Goal: Check status: Check status

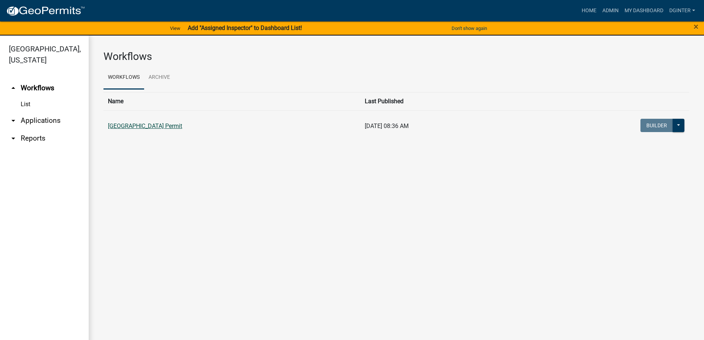
click at [159, 126] on link "[GEOGRAPHIC_DATA] Permit" at bounding box center [145, 125] width 74 height 7
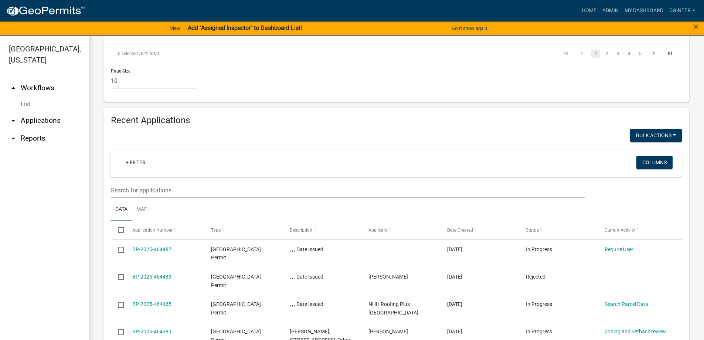
scroll to position [628, 0]
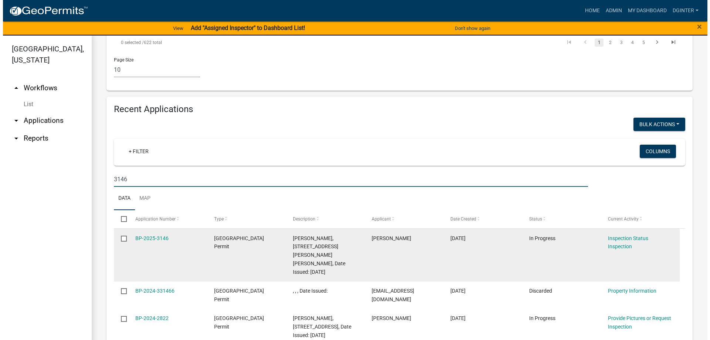
scroll to position [659, 0]
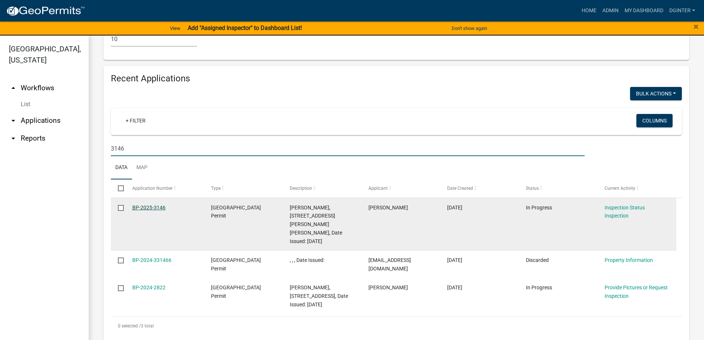
type input "3146"
click at [152, 204] on link "BP-2025-3146" at bounding box center [148, 207] width 33 height 6
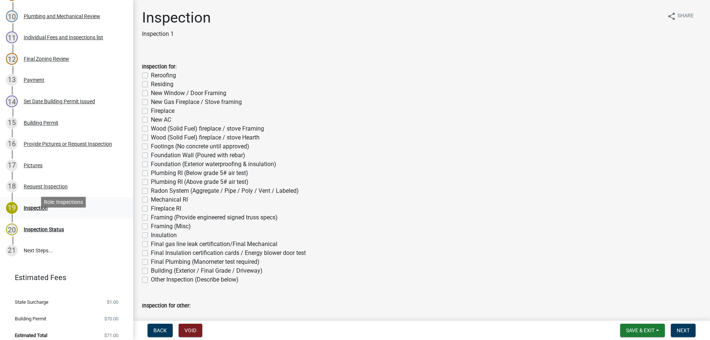
scroll to position [314, 0]
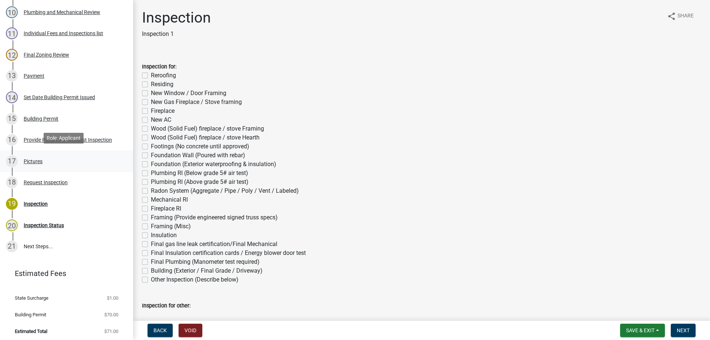
click at [36, 159] on div "Pictures" at bounding box center [33, 161] width 19 height 5
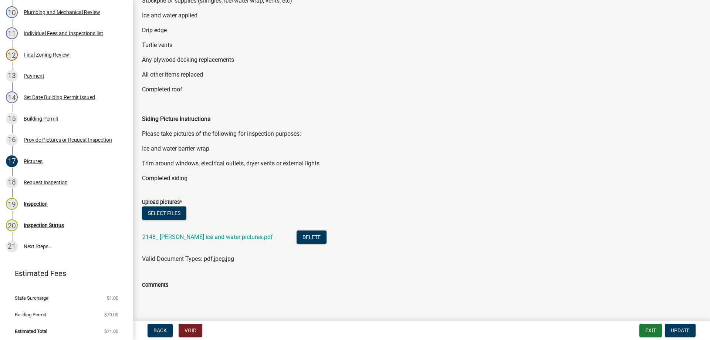
scroll to position [148, 0]
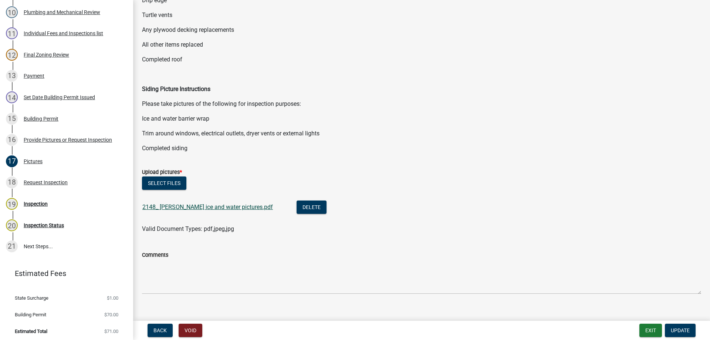
click at [260, 208] on link "2148_ David Hutcheson ice and water pictures.pdf" at bounding box center [207, 206] width 131 height 7
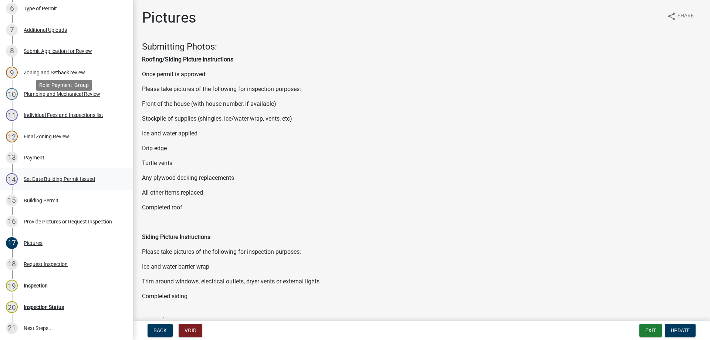
scroll to position [314, 0]
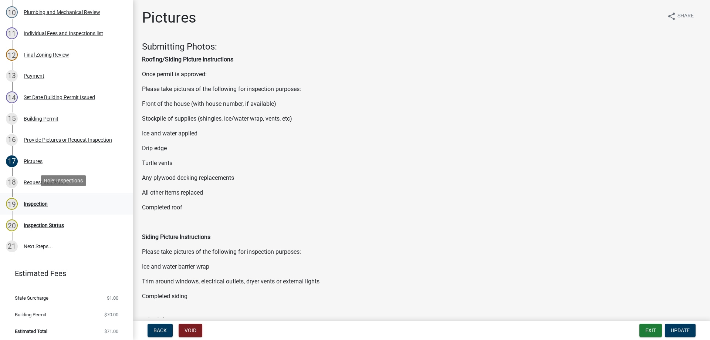
click at [41, 201] on div "Inspection" at bounding box center [36, 203] width 24 height 5
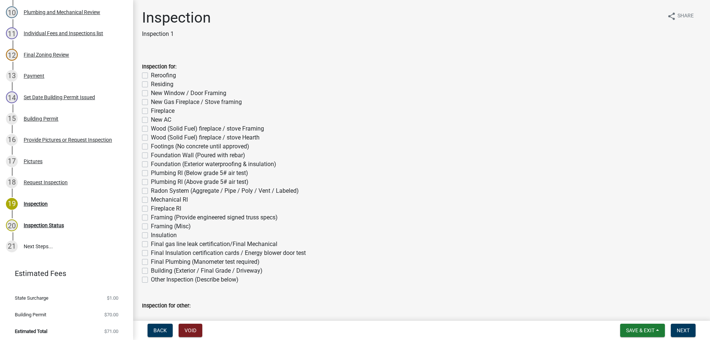
click at [151, 75] on label "Reroofing" at bounding box center [163, 75] width 25 height 9
click at [151, 75] on input "Reroofing" at bounding box center [153, 73] width 5 height 5
checkbox input "true"
checkbox input "false"
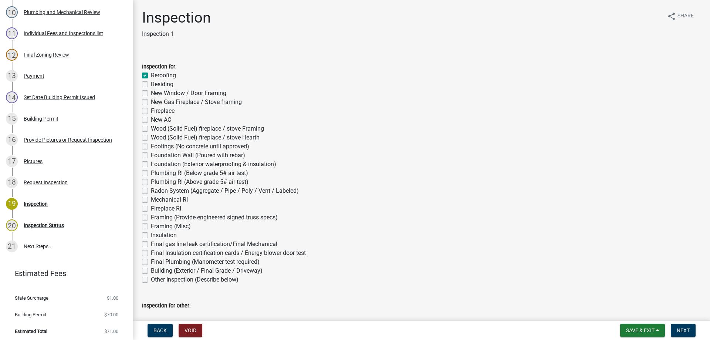
checkbox input "false"
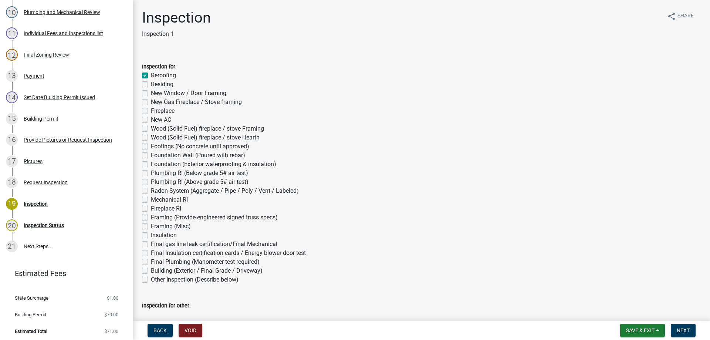
checkbox input "false"
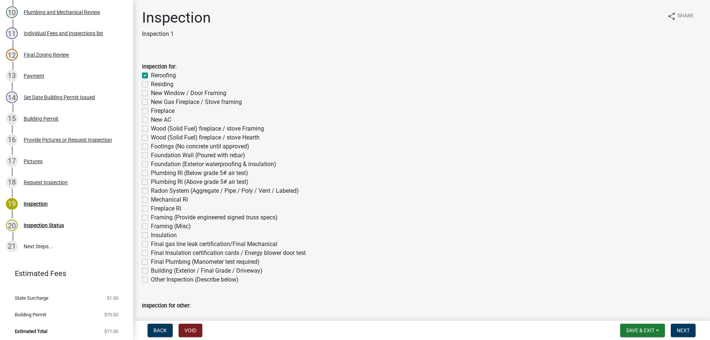
checkbox input "false"
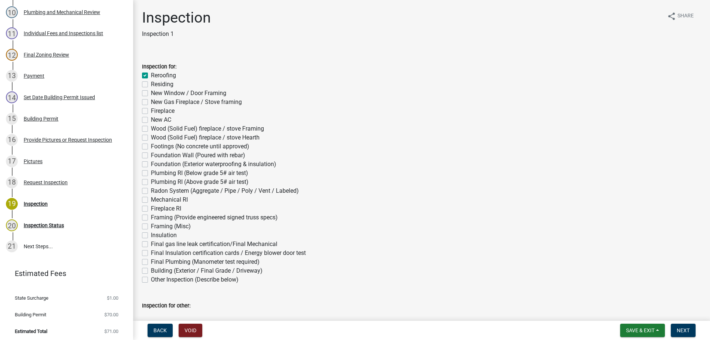
checkbox input "false"
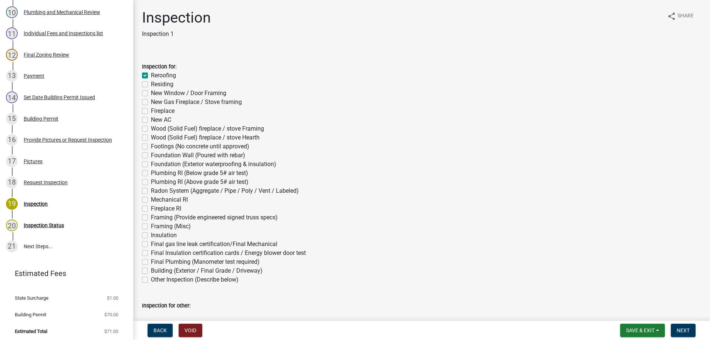
checkbox input "false"
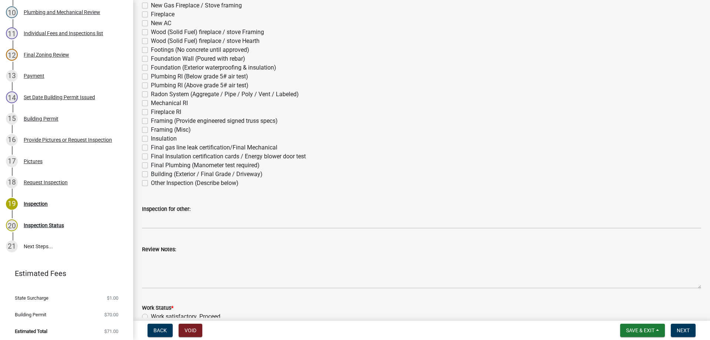
scroll to position [111, 0]
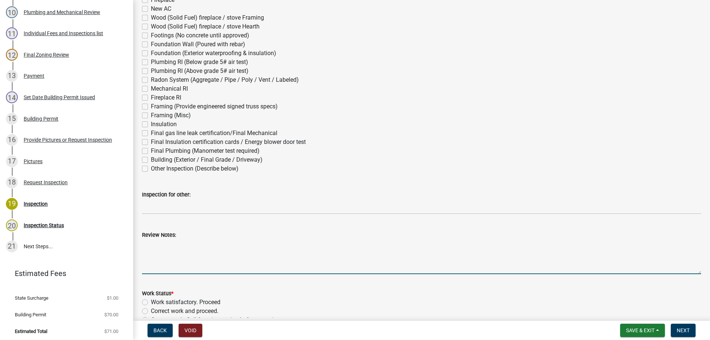
click at [147, 239] on textarea "Review Notes:" at bounding box center [421, 256] width 559 height 35
click at [150, 245] on textarea "Review Notes:" at bounding box center [421, 256] width 559 height 35
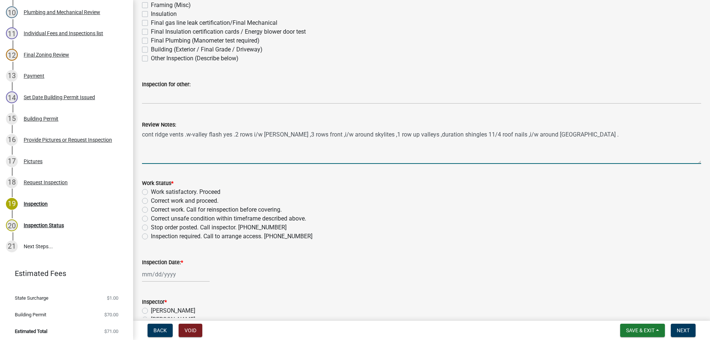
scroll to position [222, 0]
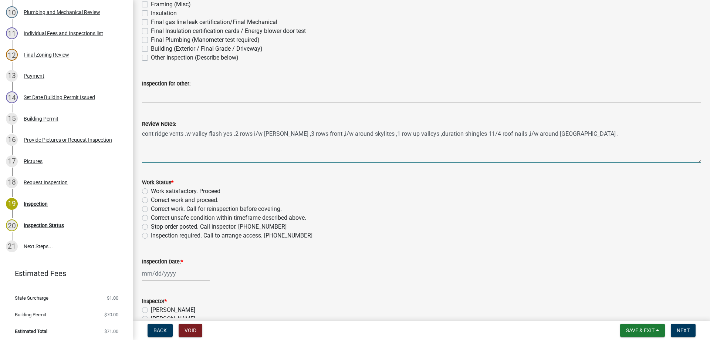
type textarea "cont ridge vents .w-valley flash yes .2 rows i/w eaves ,3 rows front ,i/w aroun…"
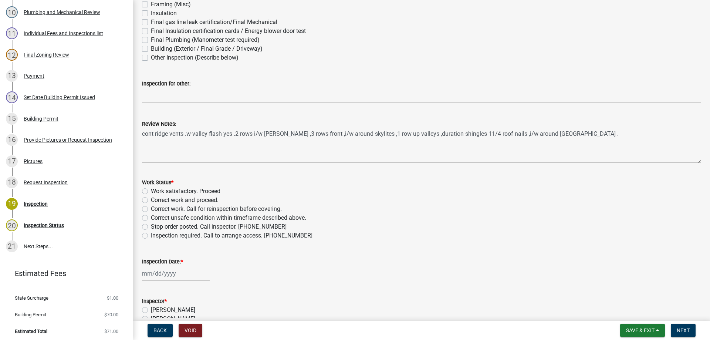
click at [151, 191] on label "Work satisfactory. Proceed" at bounding box center [186, 191] width 70 height 9
click at [151, 191] on input "Work satisfactory. Proceed" at bounding box center [153, 189] width 5 height 5
radio input "true"
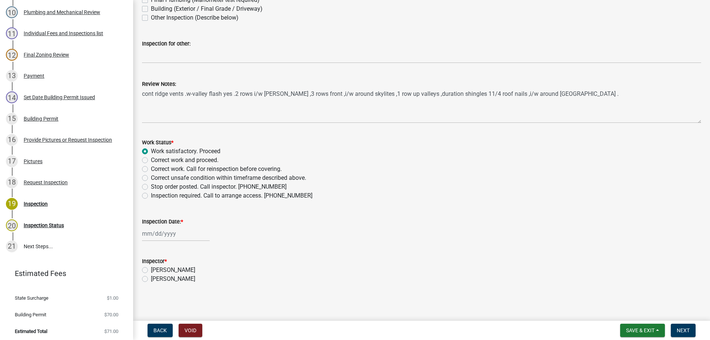
scroll to position [263, 0]
select select "8"
select select "2025"
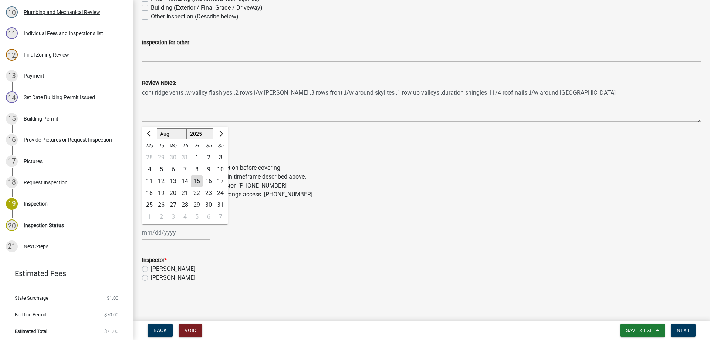
click at [162, 235] on div "Jan Feb Mar Apr May Jun Jul Aug Sep Oct Nov Dec 1525 1526 1527 1528 1529 1530 1…" at bounding box center [176, 232] width 68 height 15
click at [199, 180] on div "15" at bounding box center [197, 181] width 12 height 12
type input "[DATE]"
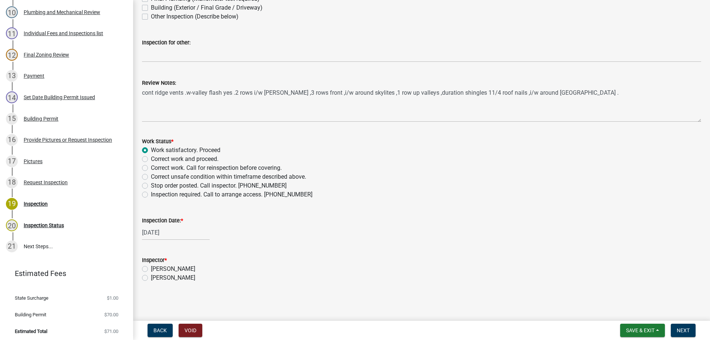
click at [151, 276] on label "[PERSON_NAME]" at bounding box center [173, 277] width 44 height 9
click at [151, 276] on input "[PERSON_NAME]" at bounding box center [153, 275] width 5 height 5
radio input "true"
click at [691, 330] on button "Next" at bounding box center [683, 329] width 25 height 13
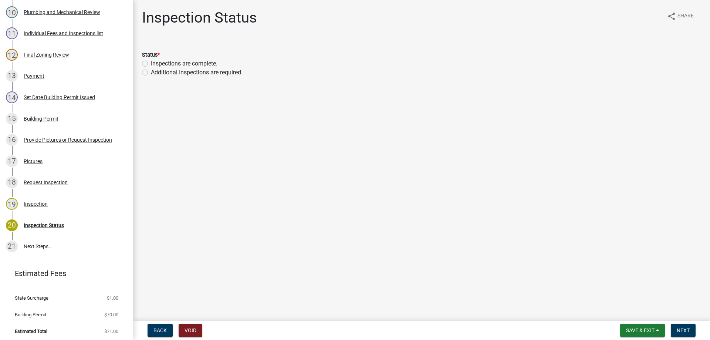
click at [151, 64] on label "Inspections are complete." at bounding box center [184, 63] width 67 height 9
click at [151, 64] on input "Inspections are complete." at bounding box center [153, 61] width 5 height 5
radio input "true"
click at [680, 326] on button "Next" at bounding box center [683, 329] width 25 height 13
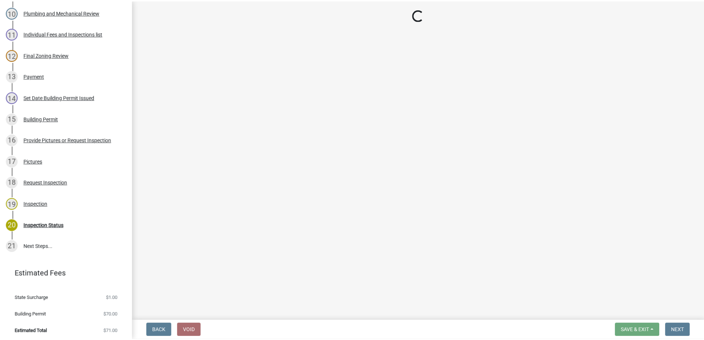
scroll to position [335, 0]
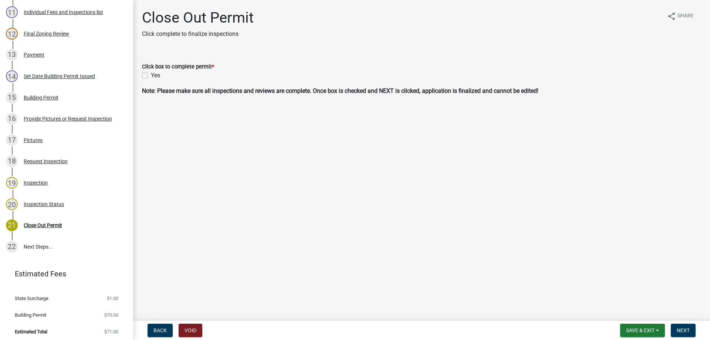
click at [151, 75] on label "Yes" at bounding box center [155, 75] width 9 height 9
click at [151, 75] on input "Yes" at bounding box center [153, 73] width 5 height 5
checkbox input "true"
click at [683, 330] on span "Next" at bounding box center [683, 330] width 13 height 6
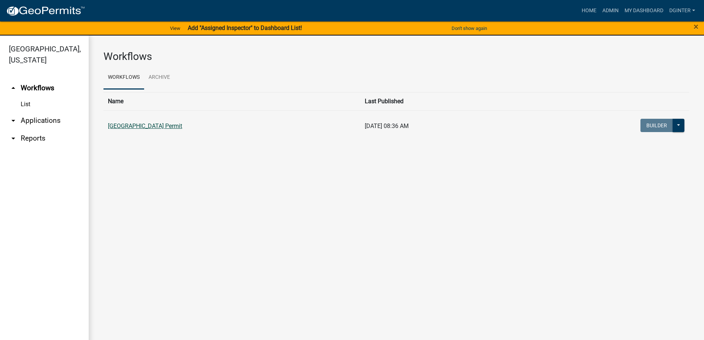
click at [145, 126] on link "[GEOGRAPHIC_DATA] Permit" at bounding box center [145, 125] width 74 height 7
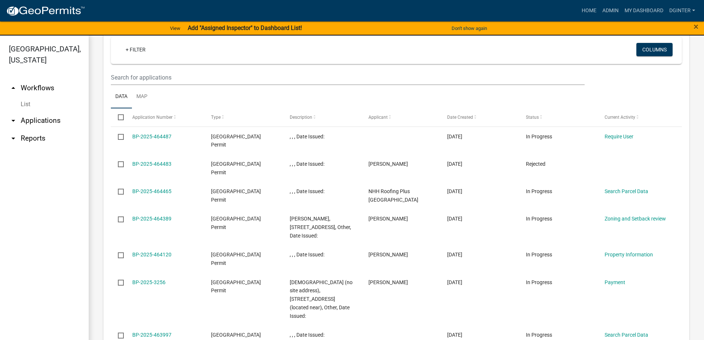
scroll to position [722, 0]
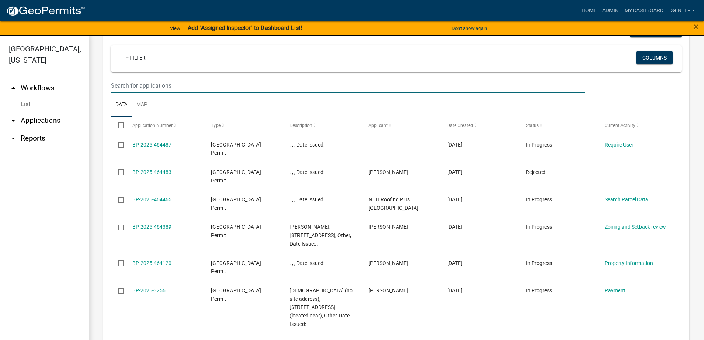
click at [119, 78] on input "text" at bounding box center [348, 85] width 474 height 15
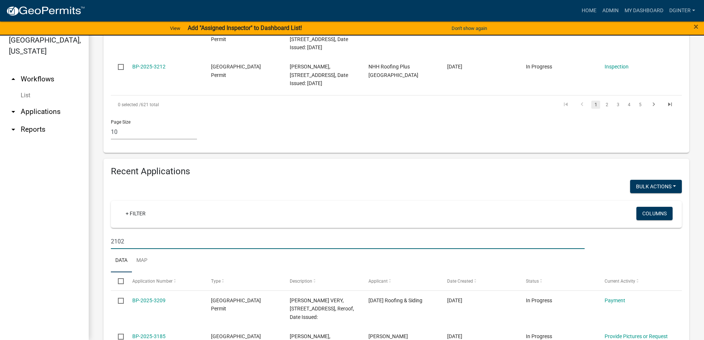
scroll to position [518, 0]
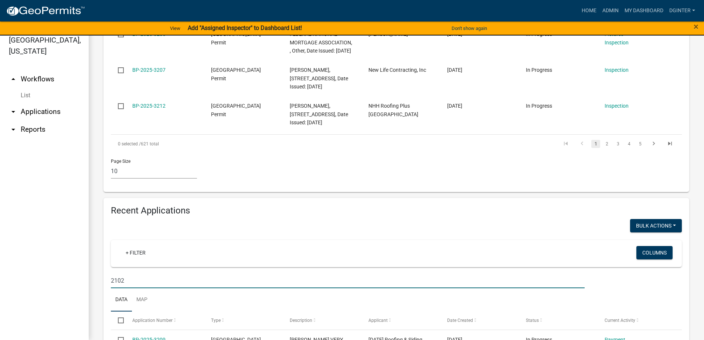
click at [128, 273] on input "2102" at bounding box center [348, 280] width 474 height 15
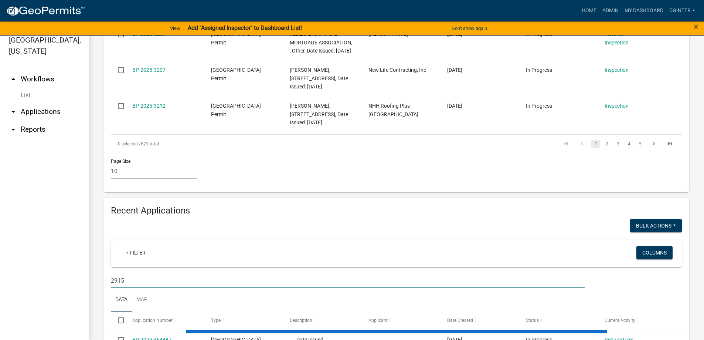
click at [147, 273] on input "2915" at bounding box center [348, 280] width 474 height 15
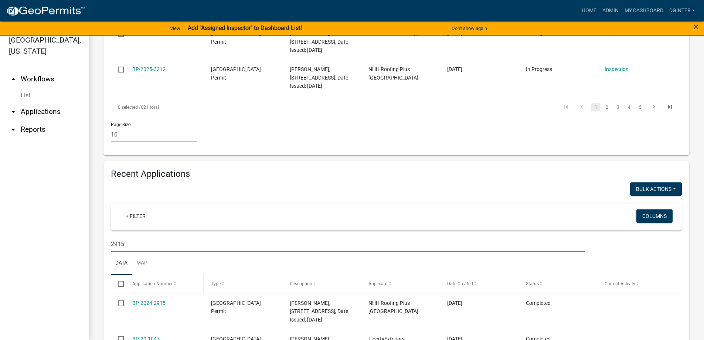
scroll to position [555, 0]
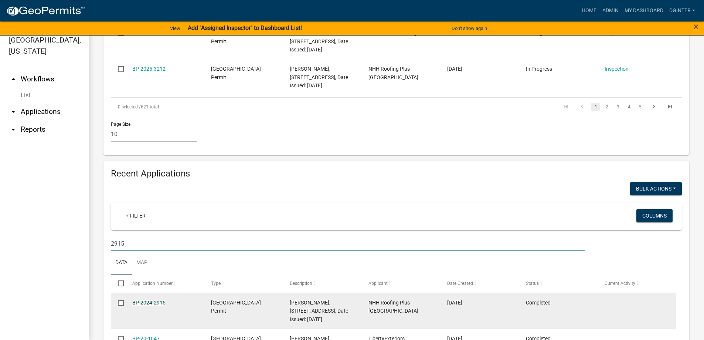
type input "2915"
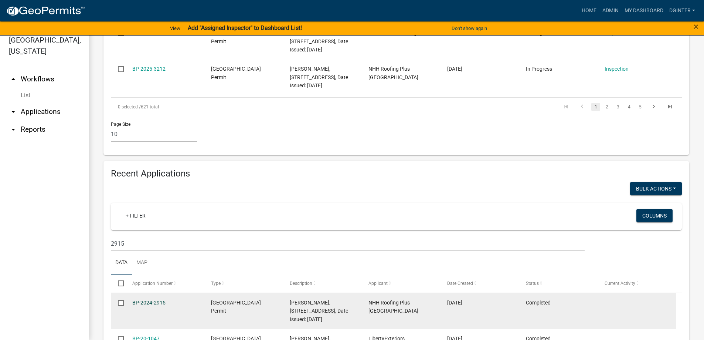
click at [160, 299] on link "BP-2024-2915" at bounding box center [148, 302] width 33 height 6
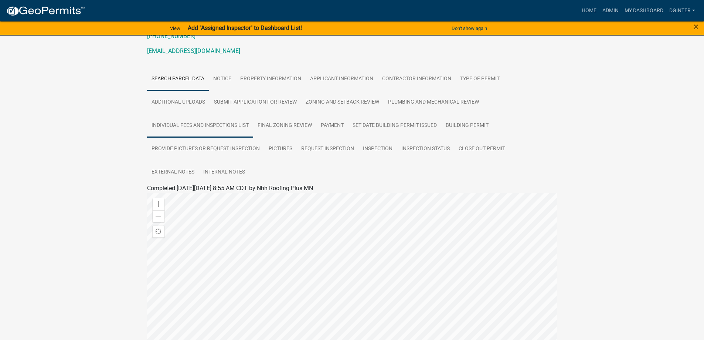
scroll to position [72, 0]
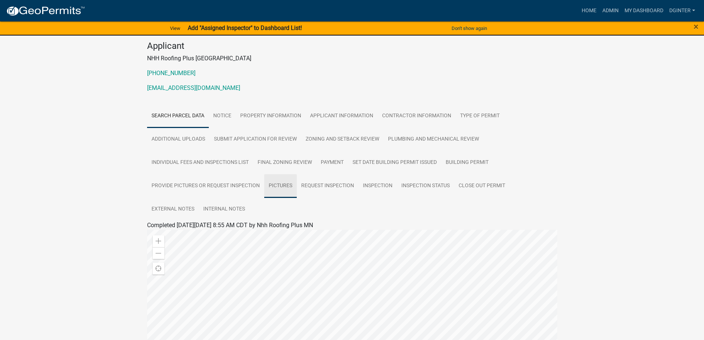
click at [285, 184] on link "Pictures" at bounding box center [280, 186] width 33 height 24
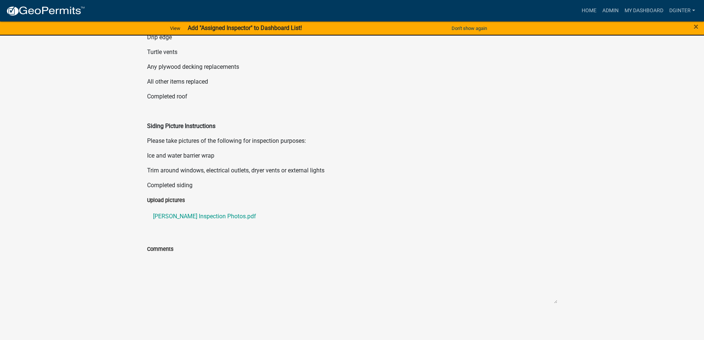
scroll to position [372, 0]
click at [206, 217] on link "[PERSON_NAME] Inspection Photos.pdf" at bounding box center [352, 216] width 410 height 18
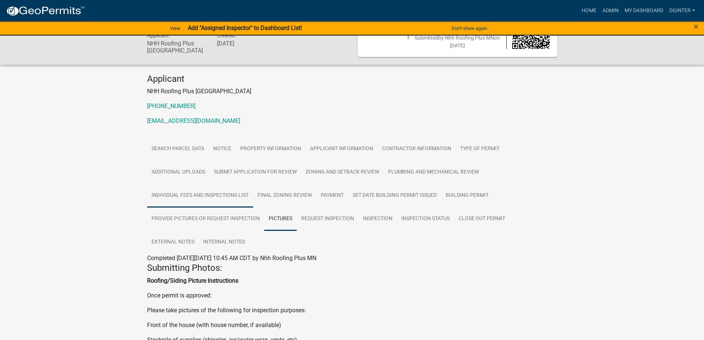
scroll to position [0, 0]
